Goal: Task Accomplishment & Management: Manage account settings

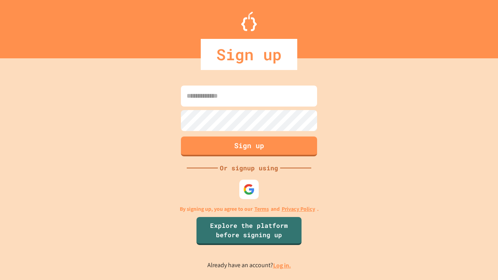
click at [283, 265] on link "Log in." at bounding box center [282, 266] width 18 height 8
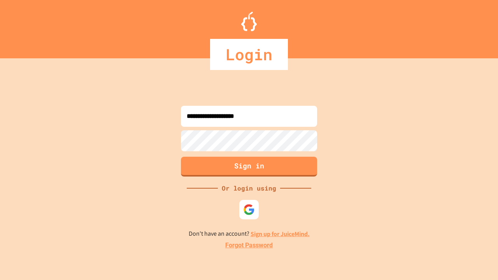
type input "**********"
